Goal: Task Accomplishment & Management: Use online tool/utility

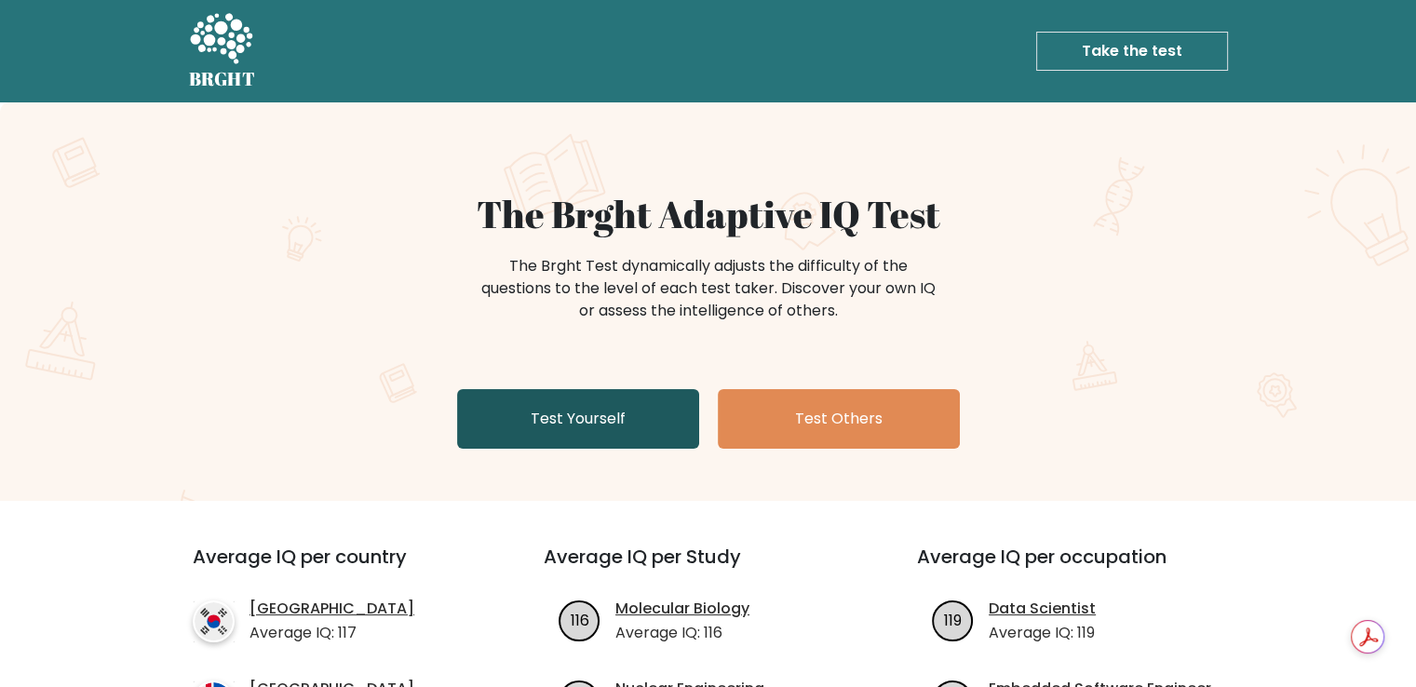
click at [632, 417] on link "Test Yourself" at bounding box center [578, 419] width 242 height 60
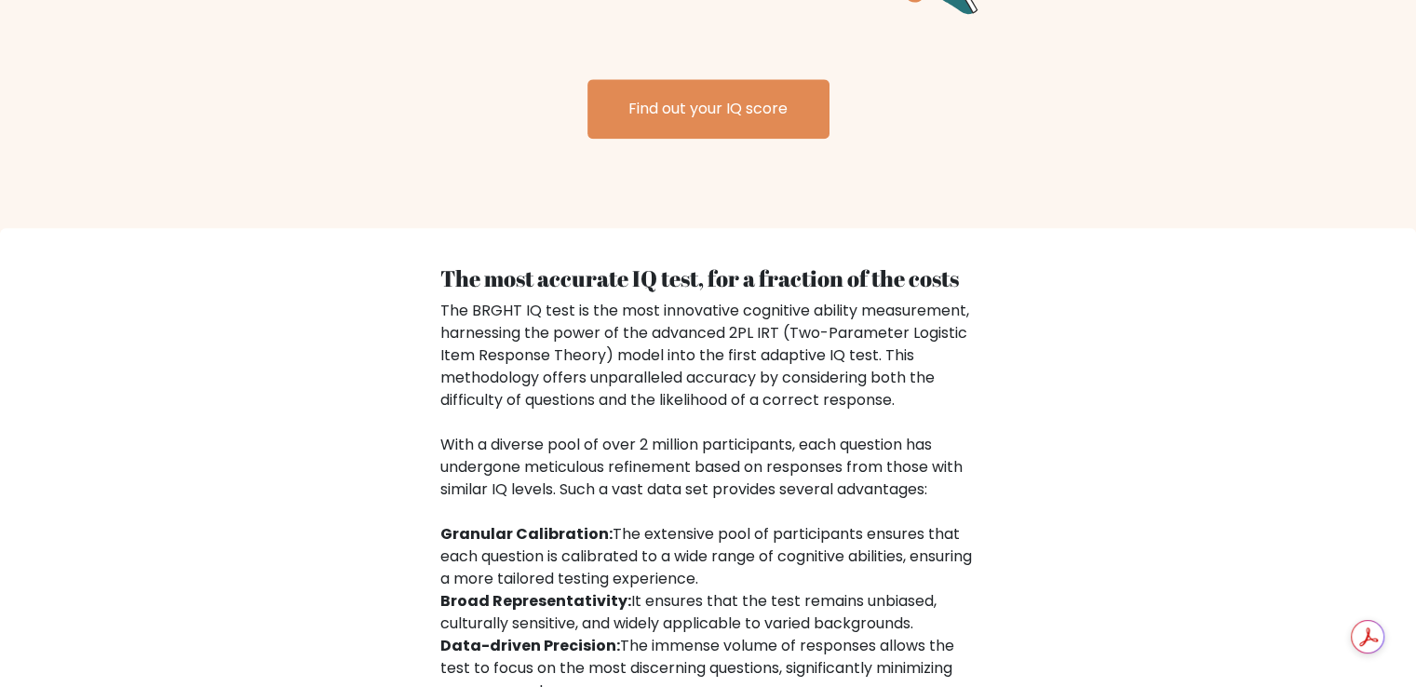
scroll to position [2882, 0]
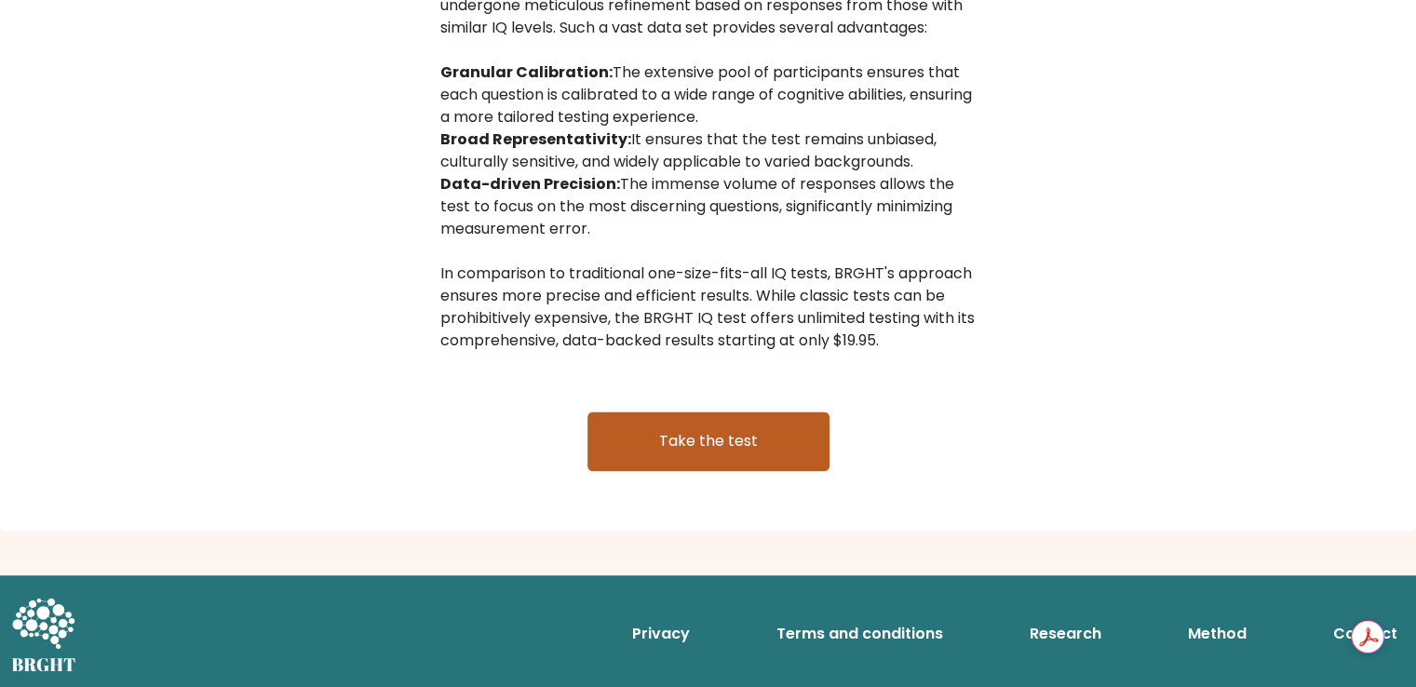
click at [677, 433] on link "Take the test" at bounding box center [708, 441] width 242 height 60
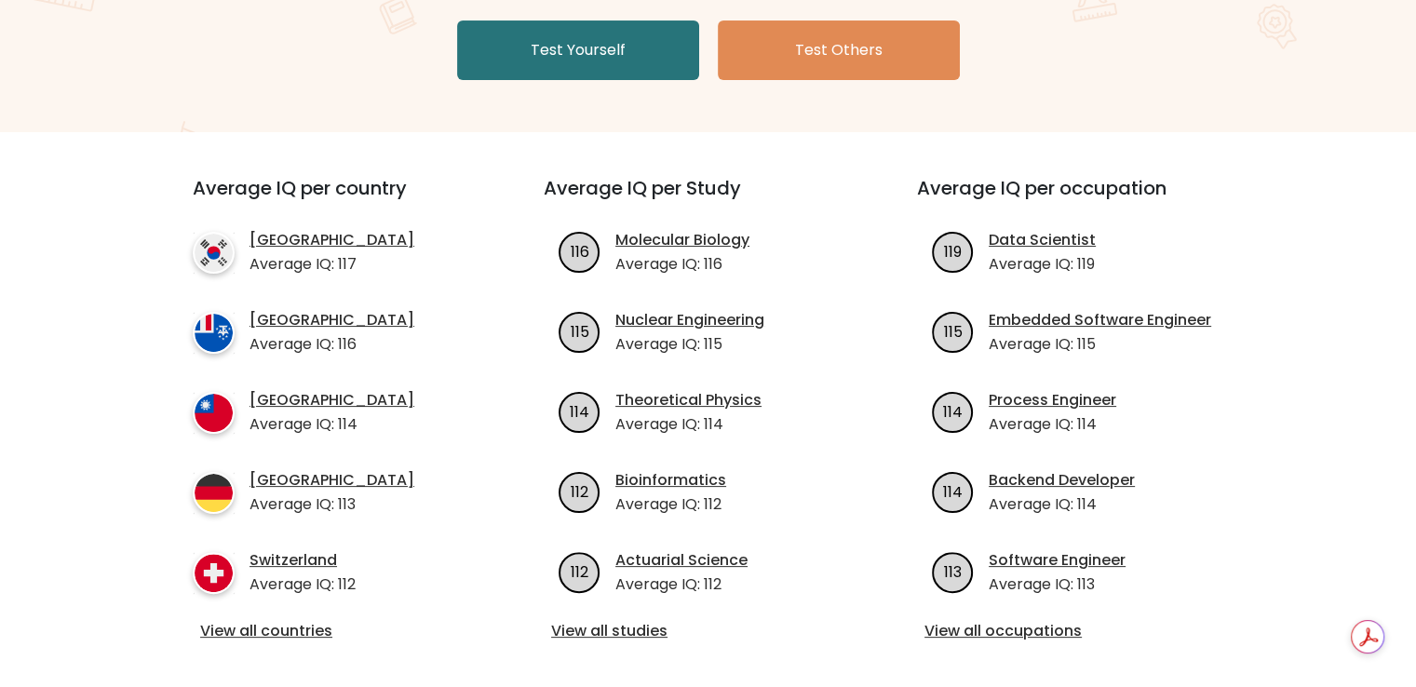
scroll to position [0, 0]
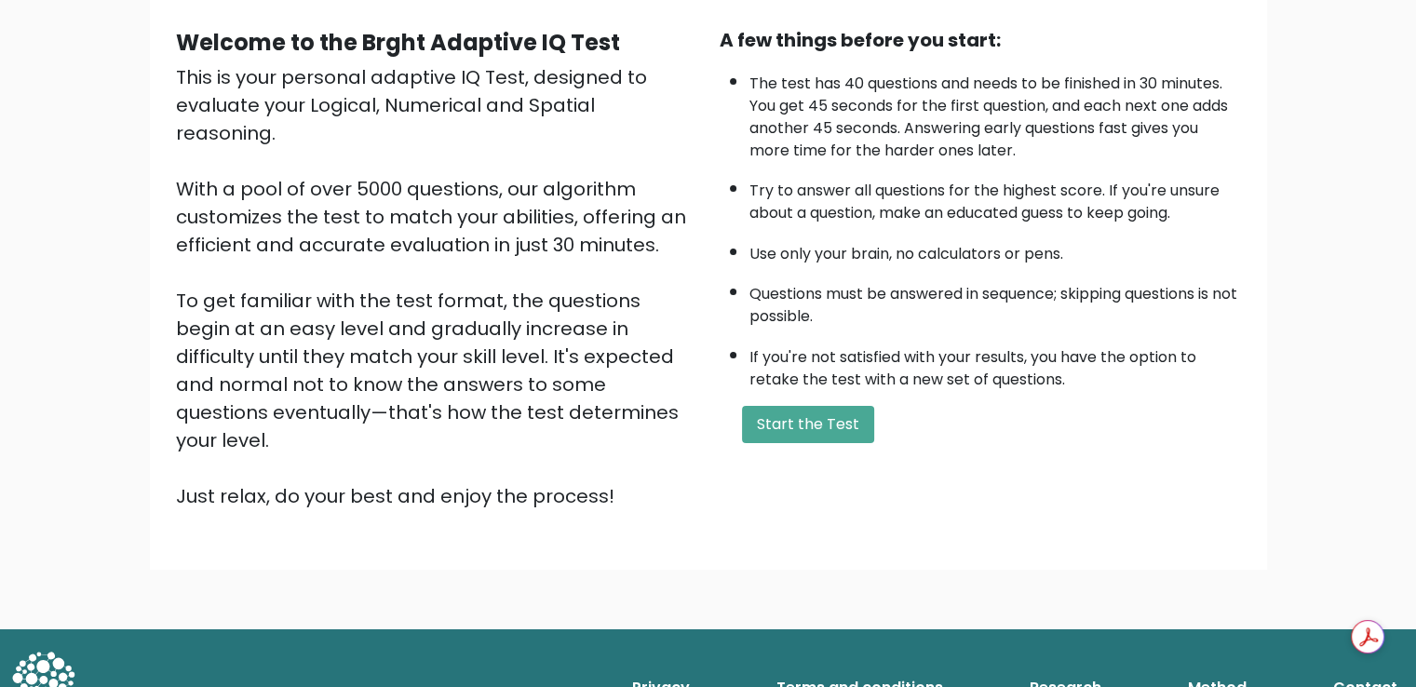
scroll to position [73, 0]
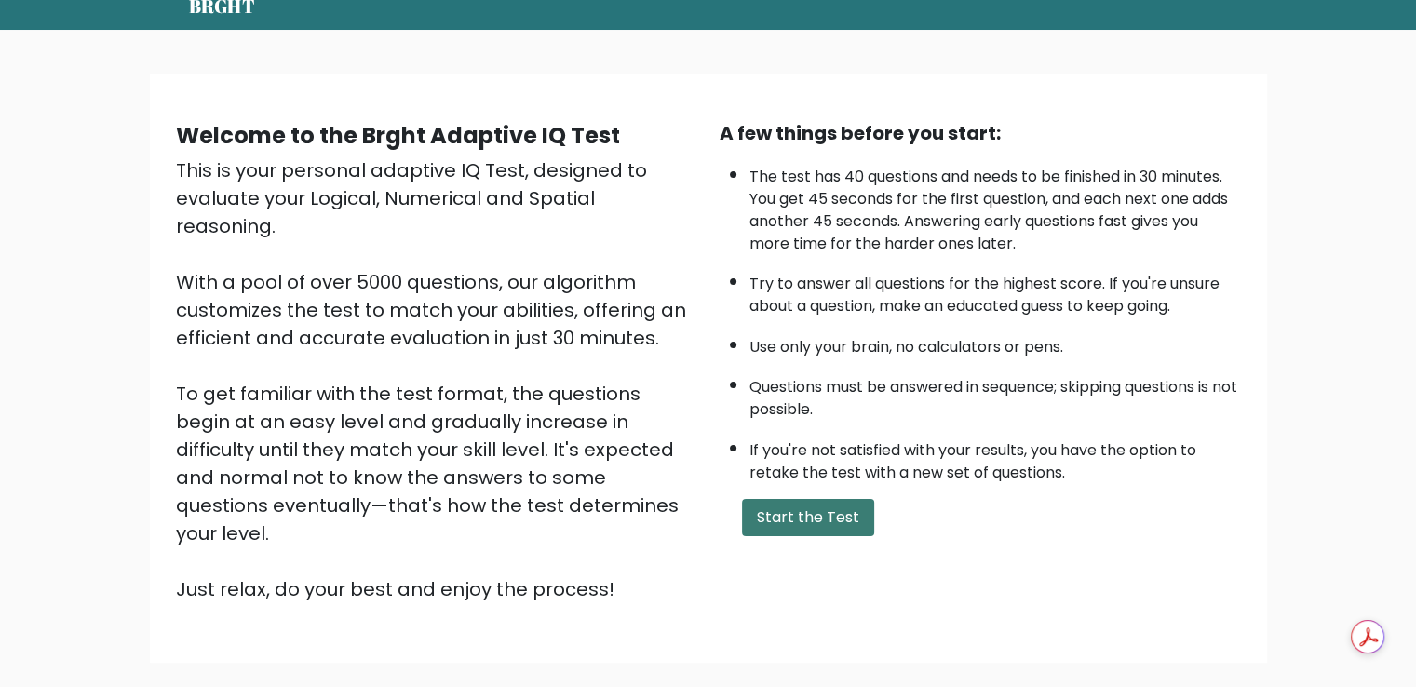
click at [779, 513] on button "Start the Test" at bounding box center [808, 517] width 132 height 37
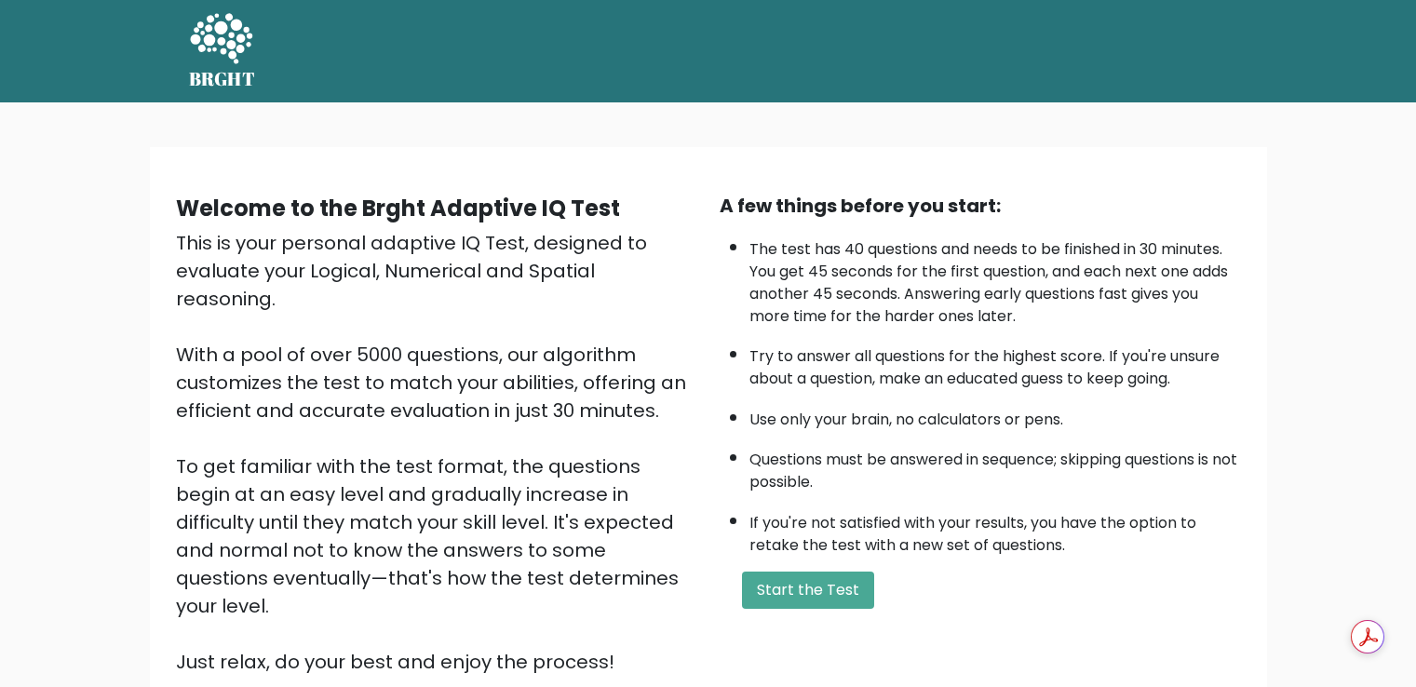
scroll to position [74, 0]
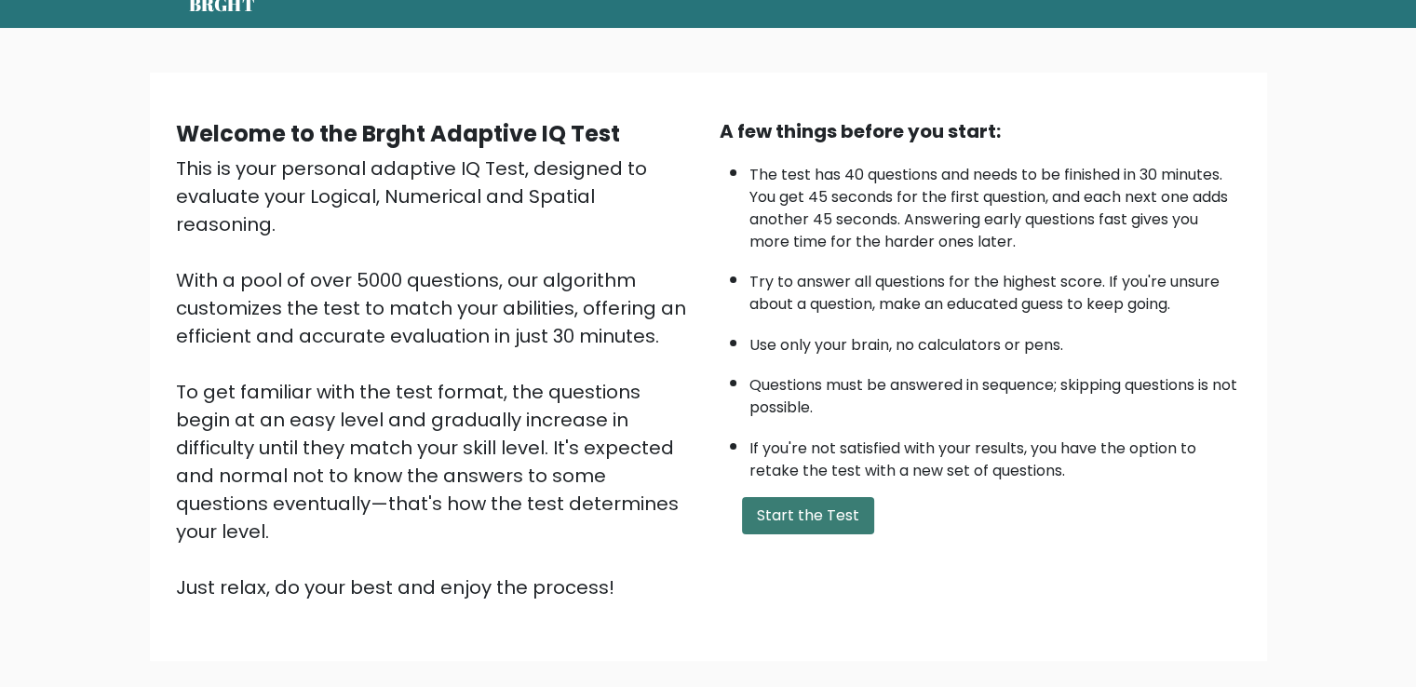
click at [777, 506] on button "Start the Test" at bounding box center [808, 515] width 132 height 37
